Goal: Browse casually

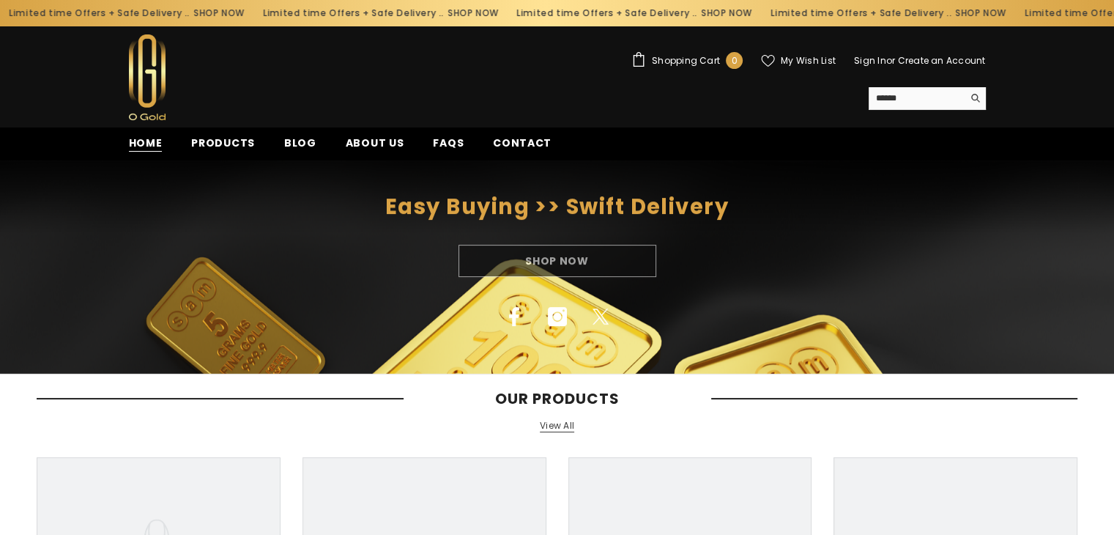
click at [142, 140] on span "Home" at bounding box center [146, 143] width 34 height 15
click at [547, 257] on div "Shop Now" at bounding box center [557, 261] width 1114 height 32
click at [584, 259] on div "Shop Now" at bounding box center [557, 261] width 1114 height 32
